Goal: Navigation & Orientation: Understand site structure

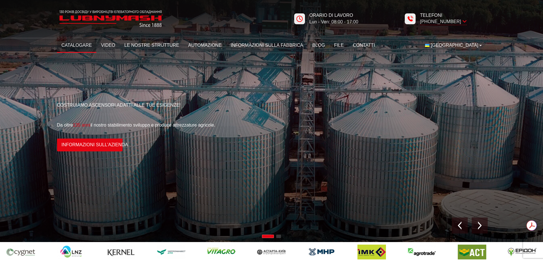
click at [83, 43] on font "Catalogare" at bounding box center [77, 45] width 30 height 5
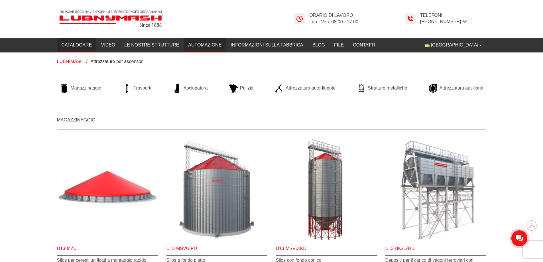
click at [215, 45] on font "Automazione" at bounding box center [204, 44] width 33 height 5
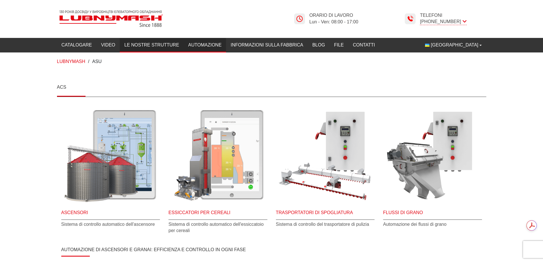
click at [155, 44] on font "Le nostre strutture" at bounding box center [151, 44] width 55 height 5
